Goal: Task Accomplishment & Management: Use online tool/utility

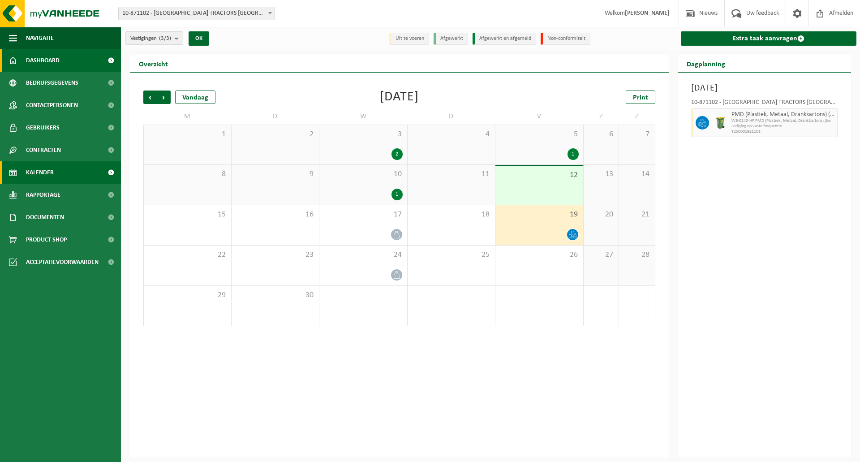
click at [69, 60] on link "Dashboard" at bounding box center [60, 60] width 121 height 22
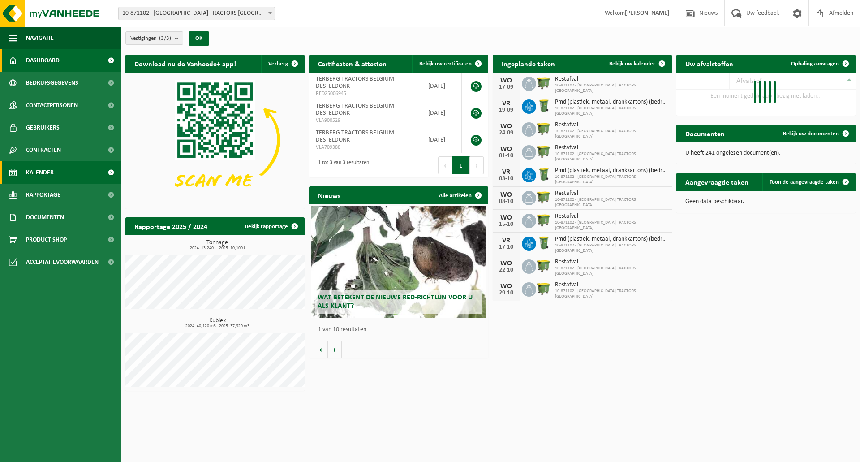
click at [47, 170] on span "Kalender" at bounding box center [40, 172] width 28 height 22
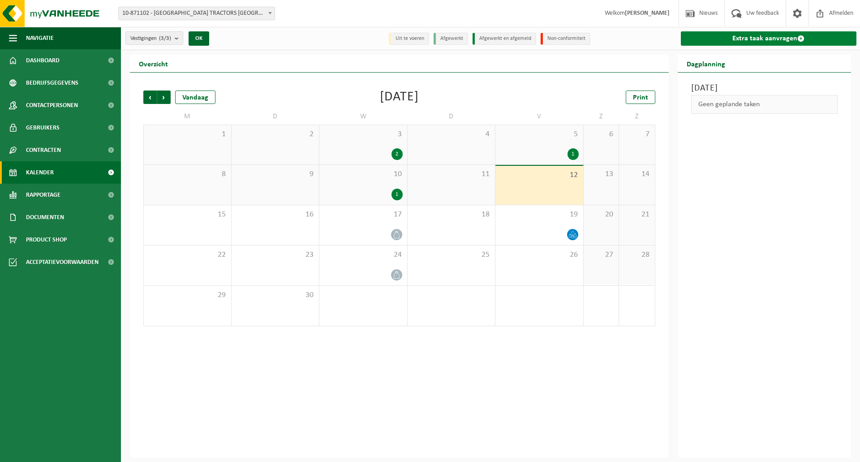
click at [782, 37] on link "Extra taak aanvragen" at bounding box center [769, 38] width 176 height 14
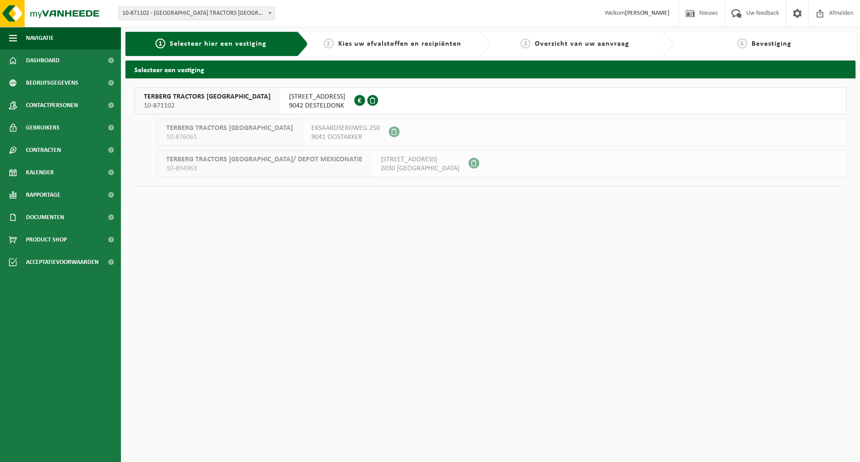
click at [289, 100] on span "BELGICASTRAAT 8" at bounding box center [317, 96] width 56 height 9
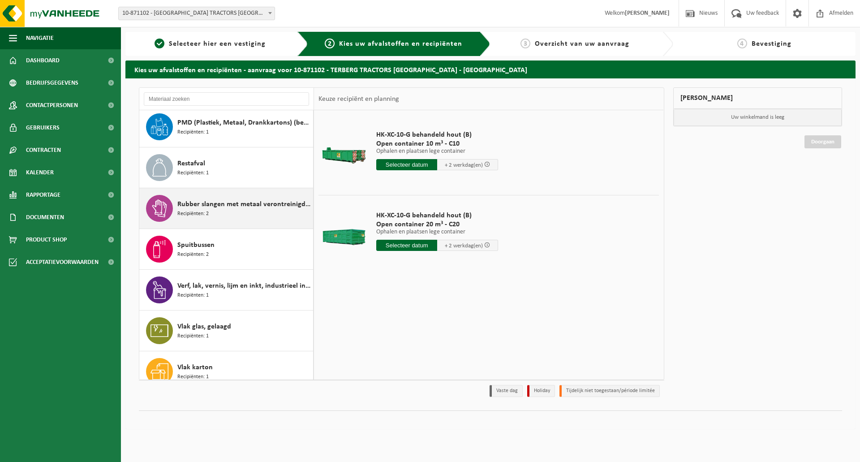
scroll to position [260, 0]
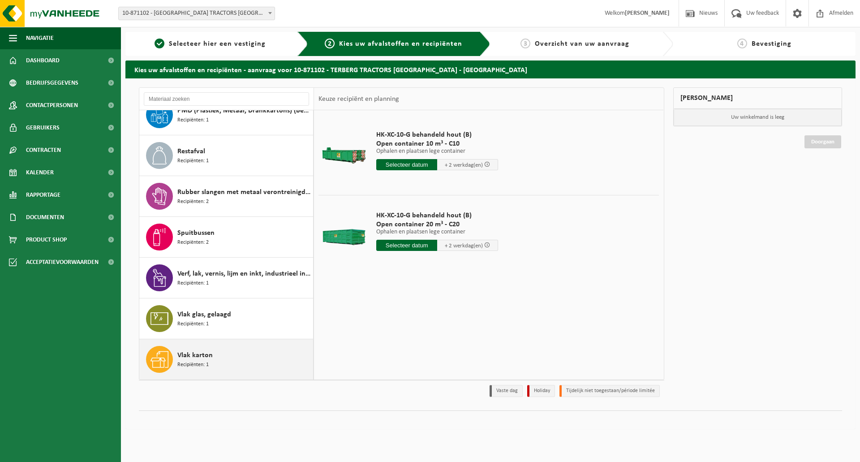
click at [232, 351] on div "Vlak karton Recipiënten: 1" at bounding box center [244, 359] width 134 height 27
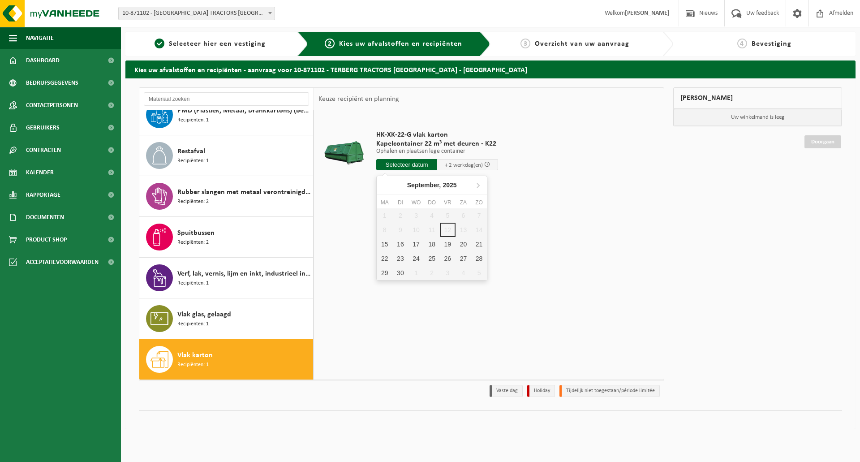
click at [405, 166] on input "text" at bounding box center [406, 164] width 61 height 11
click at [388, 248] on div "15" at bounding box center [385, 244] width 16 height 14
type input "Van 2025-09-15"
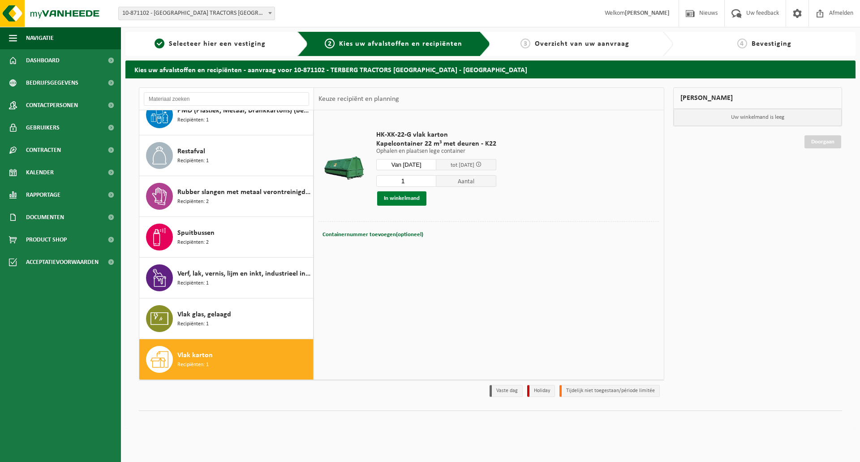
click at [415, 197] on button "In winkelmand" at bounding box center [401, 198] width 49 height 14
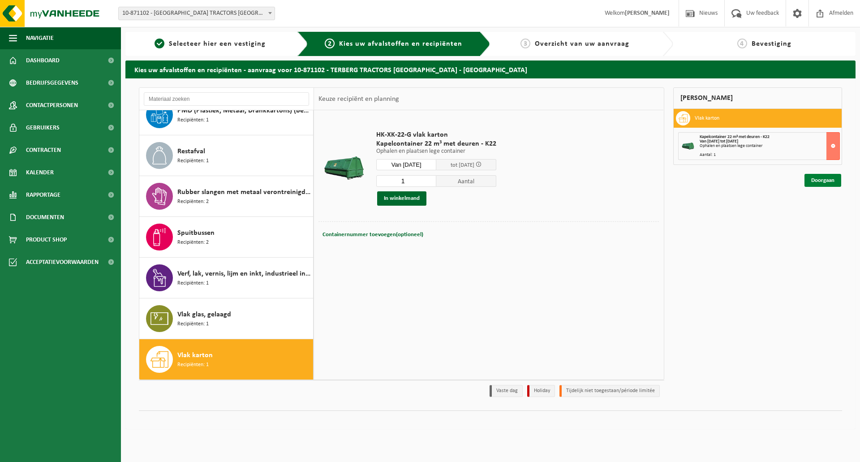
click at [823, 179] on link "Doorgaan" at bounding box center [823, 180] width 37 height 13
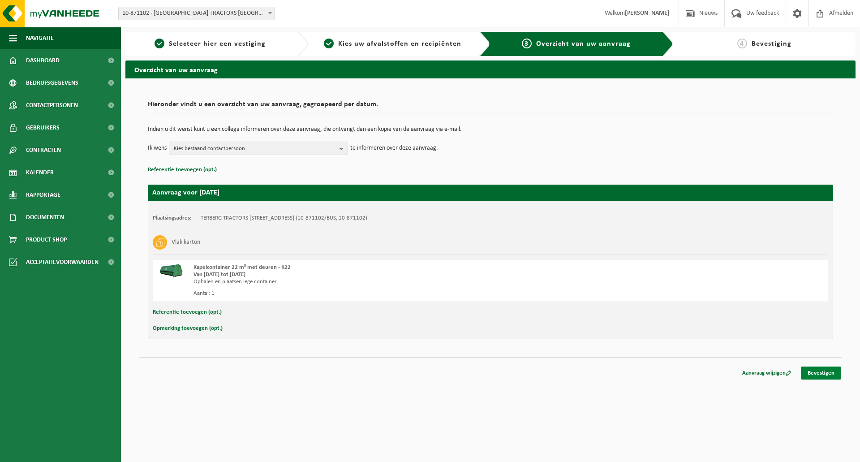
click at [822, 372] on link "Bevestigen" at bounding box center [821, 372] width 40 height 13
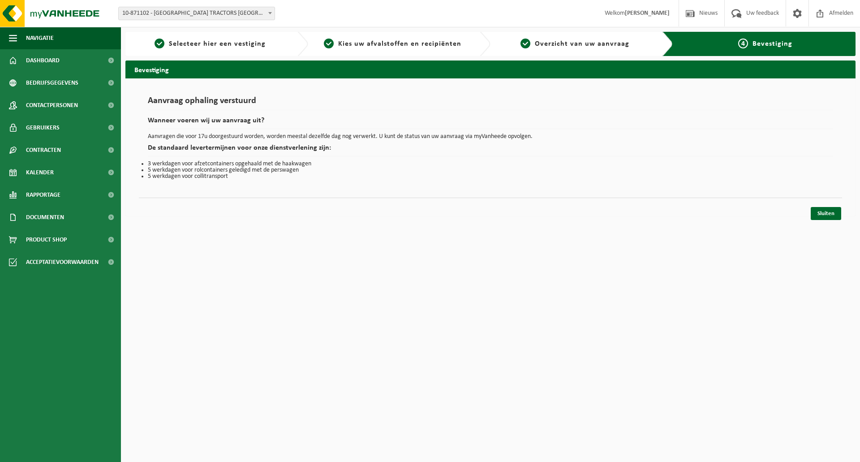
click at [676, 315] on html "Vestiging: 10-871102 - TERBERG TRACTORS BELGIUM - DESTELDONK 10-876061 - TERBER…" at bounding box center [430, 231] width 860 height 462
click at [829, 211] on link "Sluiten" at bounding box center [826, 213] width 30 height 13
